Goal: Task Accomplishment & Management: Complete application form

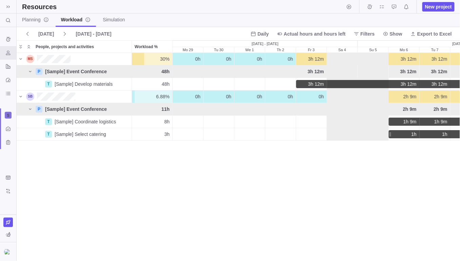
scroll to position [202, 438]
click at [12, 143] on div "Custom forms" at bounding box center [8, 142] width 11 height 11
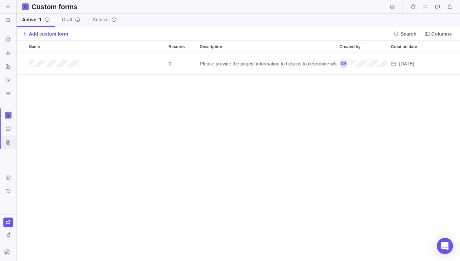
scroll to position [203, 438]
click at [8, 126] on icon "Activity center" at bounding box center [7, 128] width 5 height 5
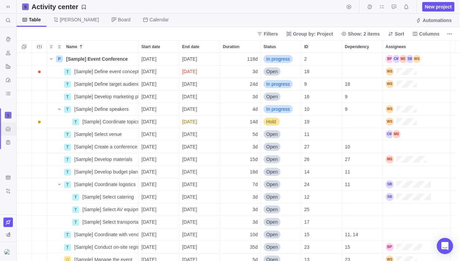
scroll to position [203, 438]
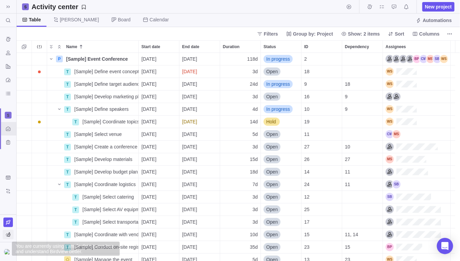
click at [6, 236] on icon "You are currently using sample data to explore and understand Birdview better." at bounding box center [8, 234] width 4 height 4
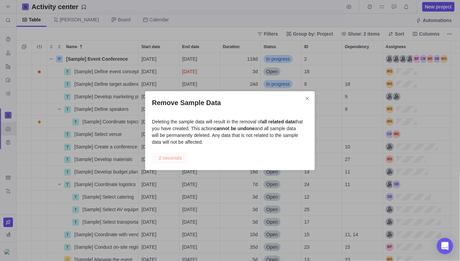
click at [9, 201] on div "Remove Sample Data Deleting the sample data will result in the removal of all r…" at bounding box center [230, 130] width 460 height 261
click at [309, 98] on icon "Close" at bounding box center [307, 98] width 5 height 5
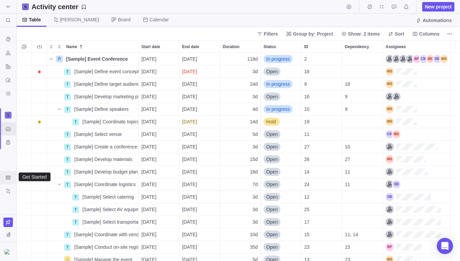
click at [10, 176] on icon "Get Started" at bounding box center [8, 178] width 4 height 4
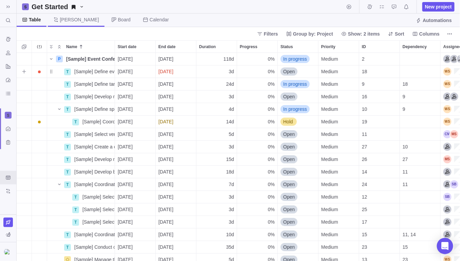
click at [64, 19] on span "[PERSON_NAME]" at bounding box center [79, 19] width 39 height 7
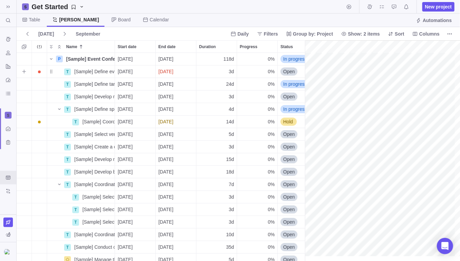
scroll to position [0, 1041]
click at [118, 20] on span "Board" at bounding box center [124, 19] width 13 height 7
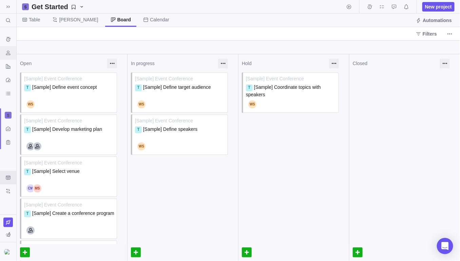
click at [8, 52] on icon "Resources" at bounding box center [7, 52] width 5 height 5
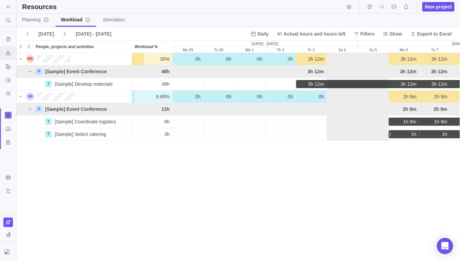
scroll to position [202, 438]
click at [438, 6] on span "New project" at bounding box center [438, 6] width 27 height 7
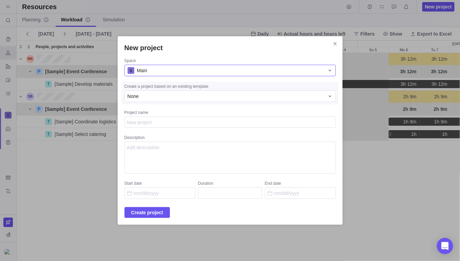
type textarea "x"
click at [147, 73] on span "Main" at bounding box center [142, 70] width 10 height 7
click at [151, 99] on div "None" at bounding box center [226, 96] width 197 height 7
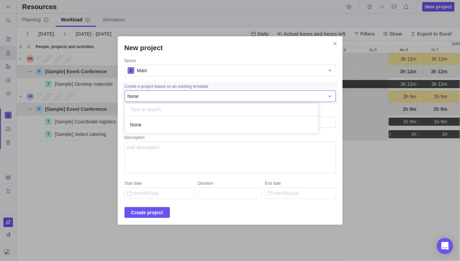
click at [151, 99] on div "None" at bounding box center [226, 96] width 197 height 7
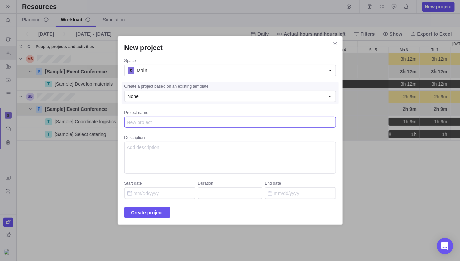
click at [149, 123] on textarea "Project name" at bounding box center [229, 122] width 211 height 11
type textarea "S"
type textarea "x"
type textarea "Sa"
type textarea "x"
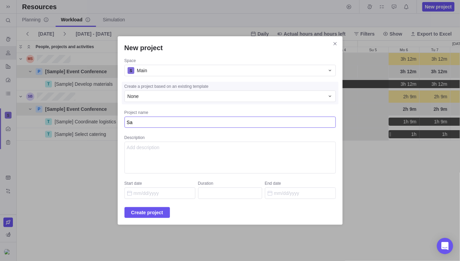
type textarea "[PERSON_NAME]"
type textarea "x"
type textarea "Samp"
type textarea "x"
type textarea "Sampl"
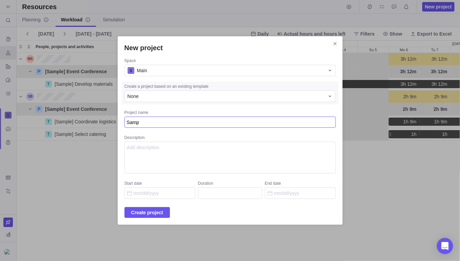
type textarea "x"
type textarea "Sample"
type textarea "x"
type textarea "Sample"
type textarea "x"
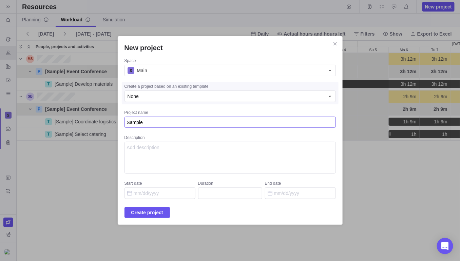
type textarea "Sample C"
type textarea "x"
type textarea "Sample CA"
type textarea "x"
type textarea "Sample CAN"
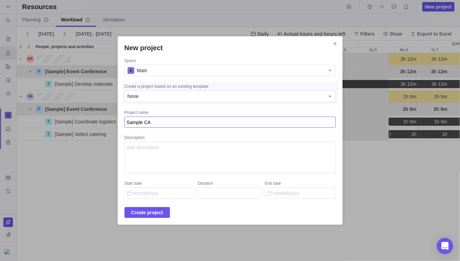
type textarea "x"
type textarea "Sample CANA"
type textarea "x"
type textarea "Sample CANA"
type textarea "x"
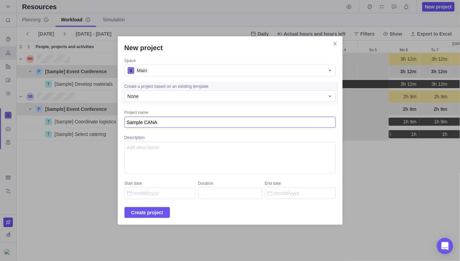
type textarea "Sample CANA P"
type textarea "x"
type textarea "Sample CANA Pr"
type textarea "x"
type textarea "Sample CANA Pro"
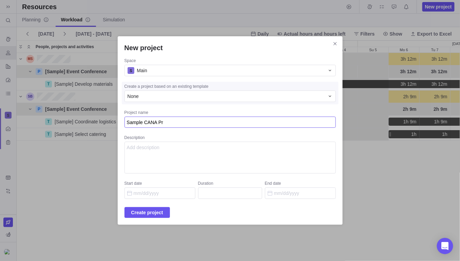
type textarea "x"
type textarea "Sample CANA Proj"
type textarea "x"
type textarea "Sample CANA Proje"
type textarea "x"
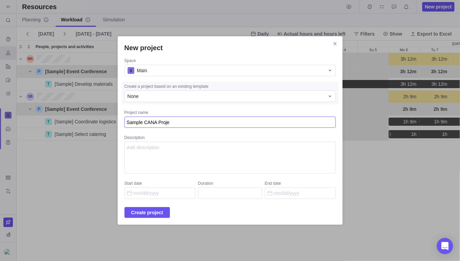
type textarea "Sample CANA Projec"
type textarea "x"
type textarea "Sample CANA Project"
type textarea "x"
type textarea "Sample CANA Project"
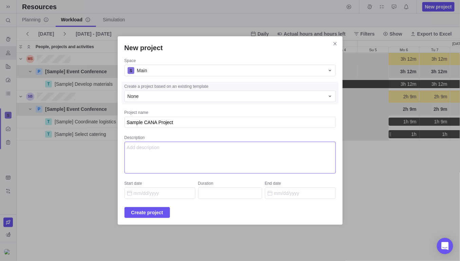
click at [188, 153] on textarea "Description" at bounding box center [229, 158] width 211 height 32
type textarea "Mirror a service program."
click at [160, 194] on input "Start date" at bounding box center [159, 194] width 71 height 12
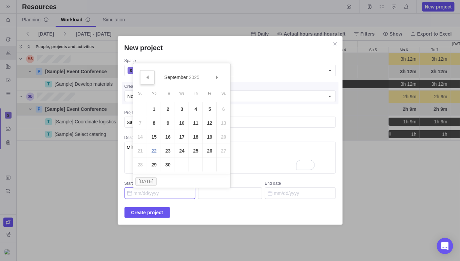
click at [146, 79] on span "Prev" at bounding box center [147, 78] width 4 height 4
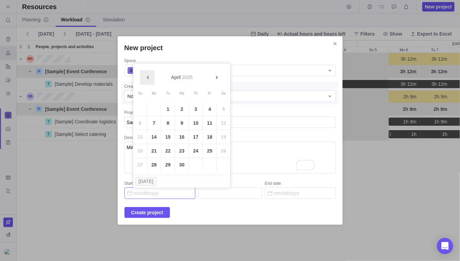
click at [146, 79] on span "Prev" at bounding box center [147, 78] width 4 height 4
click at [155, 122] on link "3" at bounding box center [154, 123] width 14 height 14
type input "[DATE]"
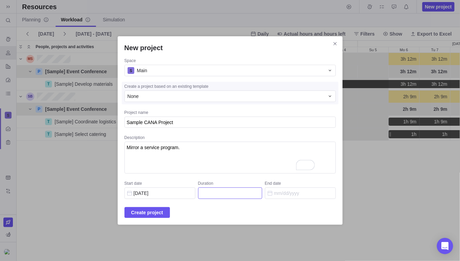
click at [239, 191] on input "Duration" at bounding box center [230, 194] width 64 height 12
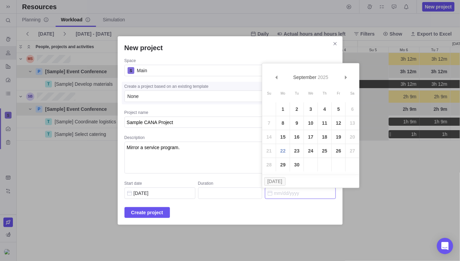
click at [268, 191] on input "End date" at bounding box center [300, 194] width 71 height 12
click at [343, 80] on link "Next" at bounding box center [345, 77] width 15 height 15
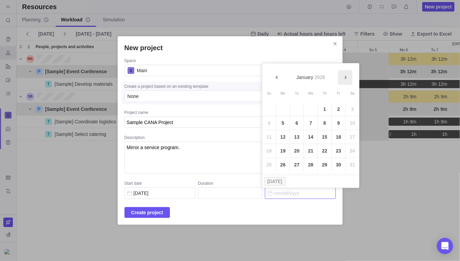
click at [343, 80] on link "Next" at bounding box center [345, 77] width 15 height 15
click at [285, 109] on link "2" at bounding box center [283, 109] width 14 height 14
type input "261"
type input "[DATE]"
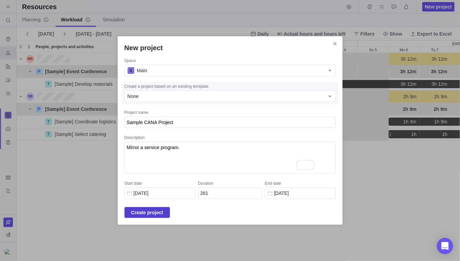
click at [151, 211] on span "Create project" at bounding box center [147, 213] width 32 height 8
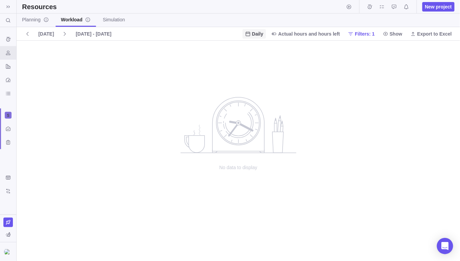
click at [262, 36] on span "Daily" at bounding box center [257, 34] width 11 height 7
click at [268, 60] on span "Weekly" at bounding box center [266, 61] width 16 height 7
click at [9, 51] on icon "Resources" at bounding box center [7, 52] width 5 height 5
click at [445, 246] on icon "Open Intercom Messenger" at bounding box center [445, 246] width 8 height 9
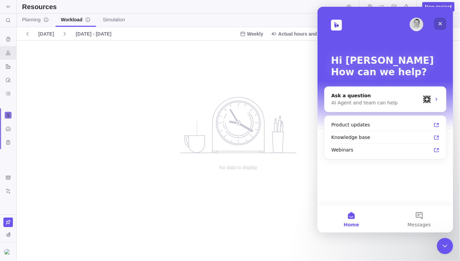
click at [438, 24] on icon "Close" at bounding box center [439, 23] width 5 height 5
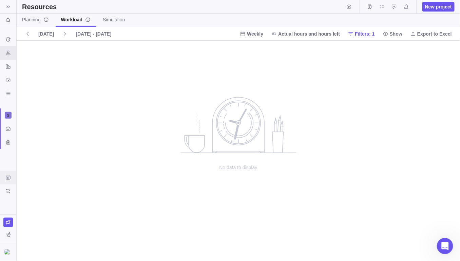
click at [7, 177] on icon "Get Started" at bounding box center [8, 178] width 4 height 4
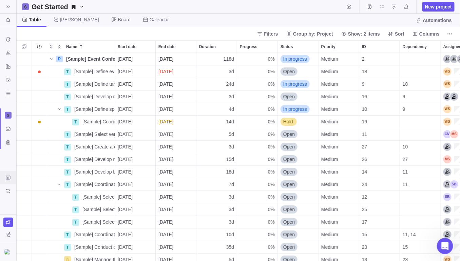
scroll to position [203, 438]
click at [80, 6] on icon "Get Started" at bounding box center [81, 6] width 2 height 1
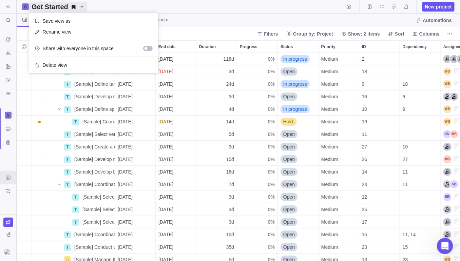
click at [23, 8] on body "Search (Ctrl+K) Time logs history Resources Reports Dashboard BI dashboards Act…" at bounding box center [230, 130] width 460 height 261
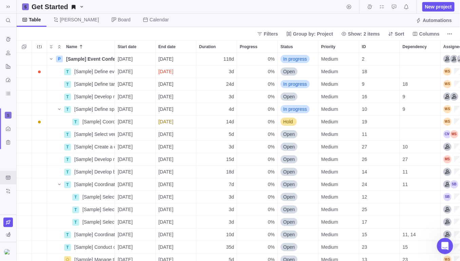
click at [26, 7] on icon at bounding box center [25, 7] width 4 height 4
click at [48, 6] on h2 "Get Started" at bounding box center [50, 6] width 37 height 9
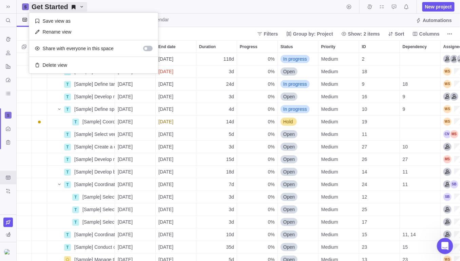
click at [446, 59] on body "Search (Ctrl+K) Time logs history Resources Reports Dashboard BI dashboards Act…" at bounding box center [230, 130] width 460 height 261
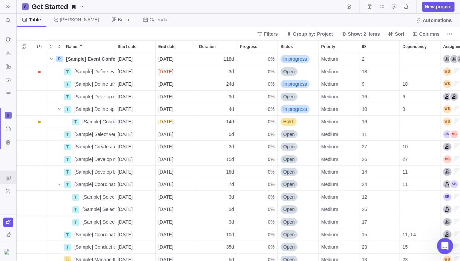
click at [446, 59] on div "Assignees" at bounding box center [457, 59] width 28 height 8
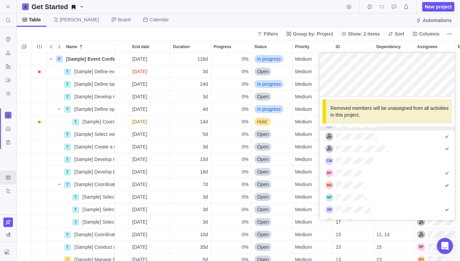
scroll to position [69, 0]
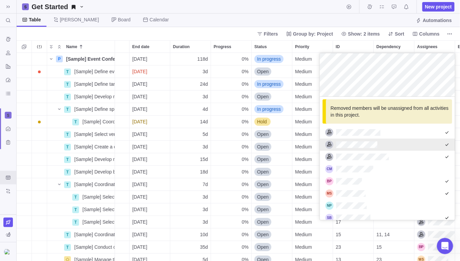
click at [327, 8] on body "Search (Ctrl+K) Time logs history Resources Reports Dashboard BI dashboards Act…" at bounding box center [230, 130] width 460 height 261
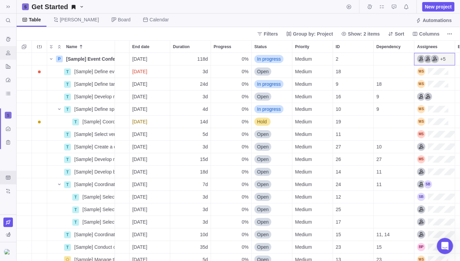
click at [8, 52] on icon "Resources" at bounding box center [7, 52] width 5 height 5
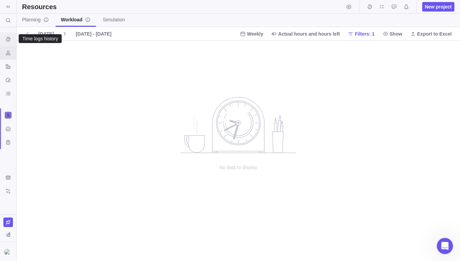
click at [9, 39] on icon "Time logs history" at bounding box center [8, 39] width 4 height 4
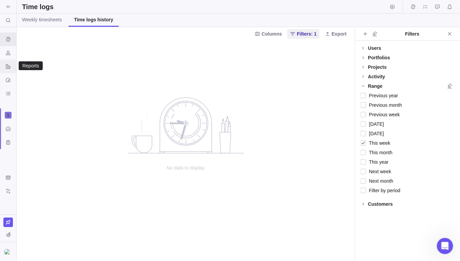
click at [9, 67] on icon "Reports" at bounding box center [8, 66] width 4 height 4
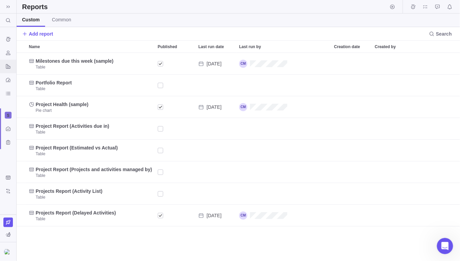
scroll to position [203, 438]
